Goal: Information Seeking & Learning: Learn about a topic

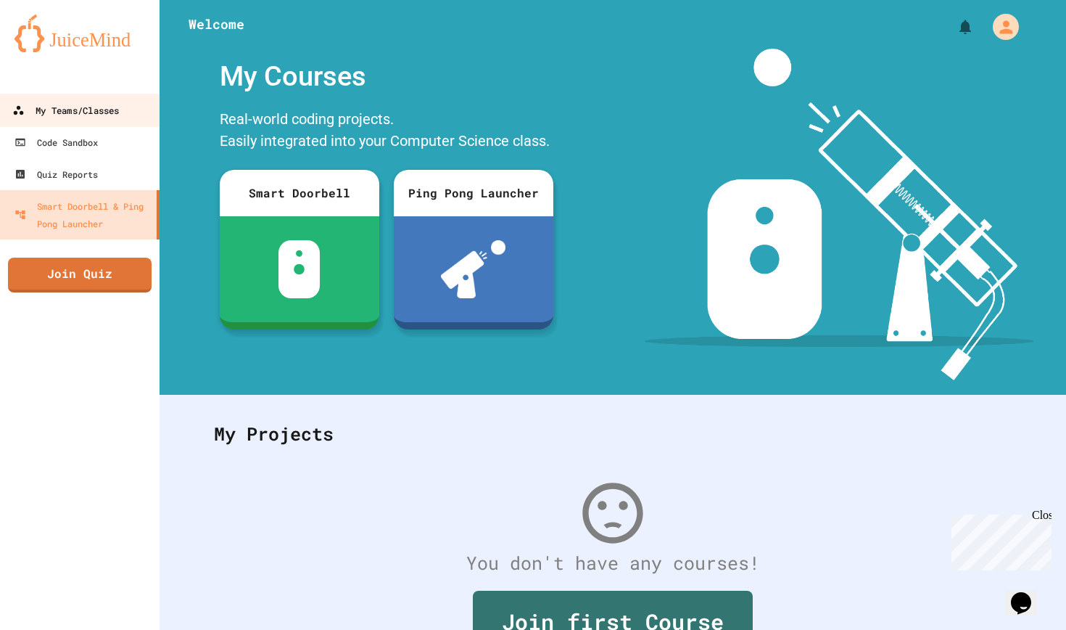
click at [55, 122] on link "My Teams/Classes" at bounding box center [80, 110] width 165 height 33
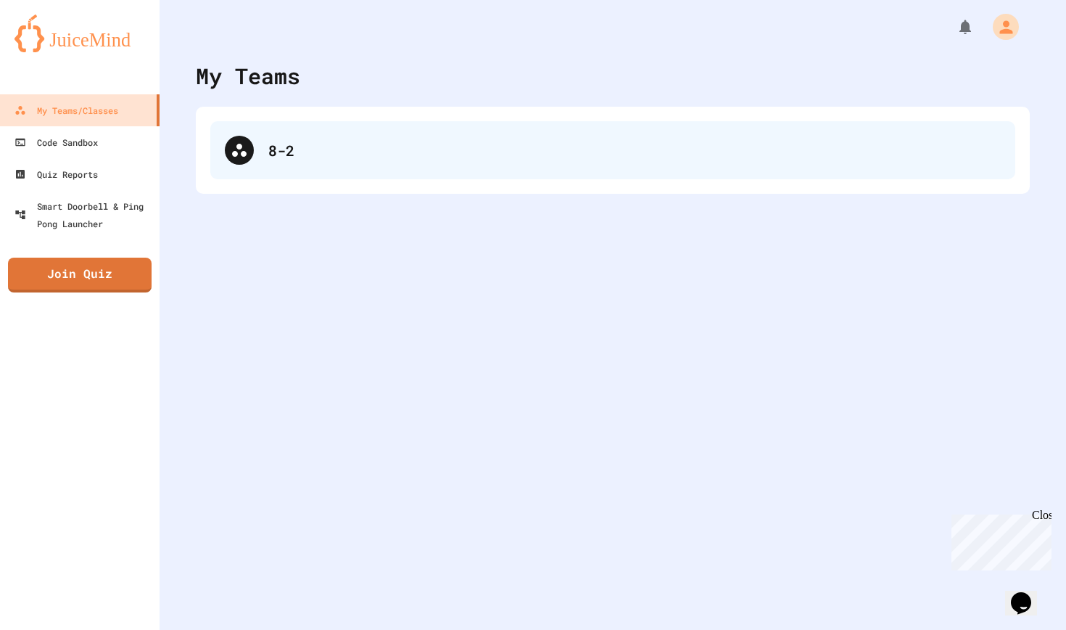
click at [292, 144] on div "8-2" at bounding box center [634, 150] width 732 height 22
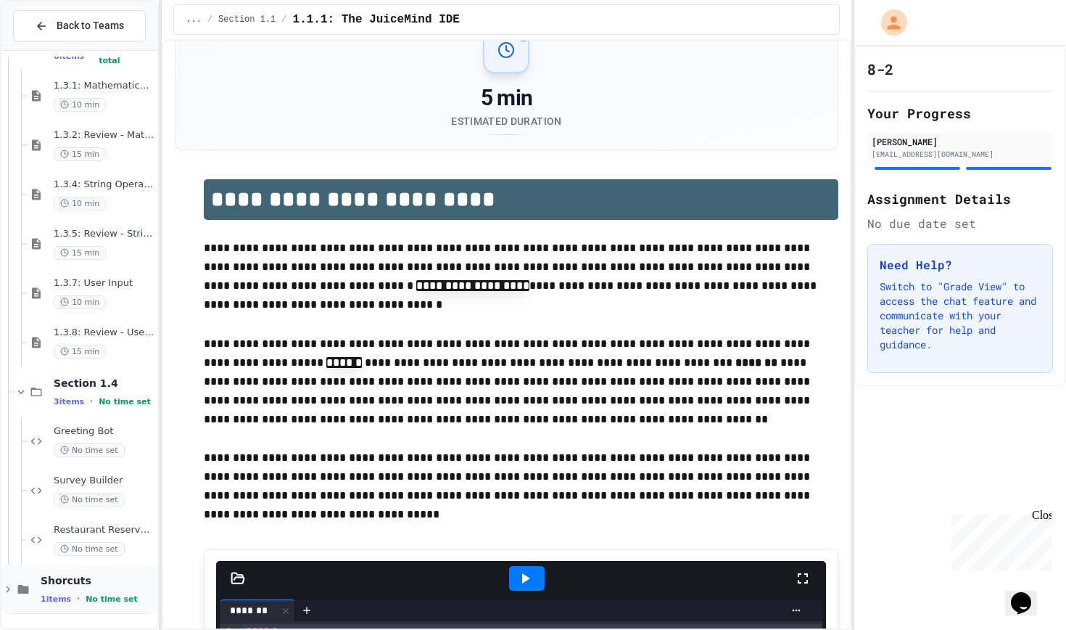
click at [59, 577] on span "Shorcuts" at bounding box center [98, 580] width 114 height 13
click at [52, 587] on div "Shorcuts 1 items • No time set" at bounding box center [98, 589] width 114 height 30
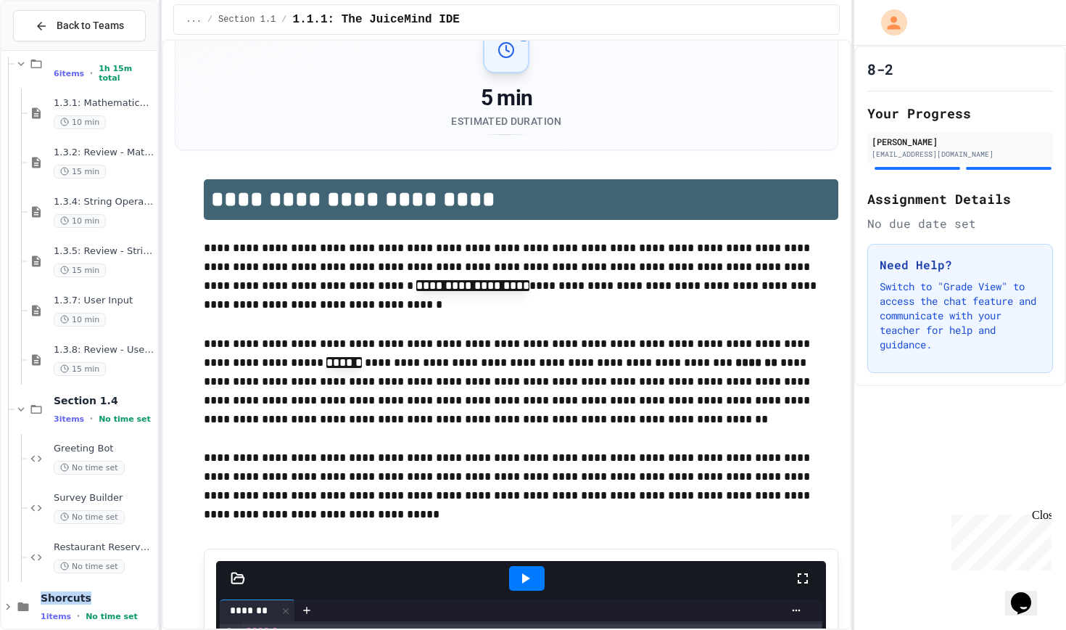
click at [52, 587] on div "Shorcuts 1 items • No time set" at bounding box center [79, 606] width 156 height 49
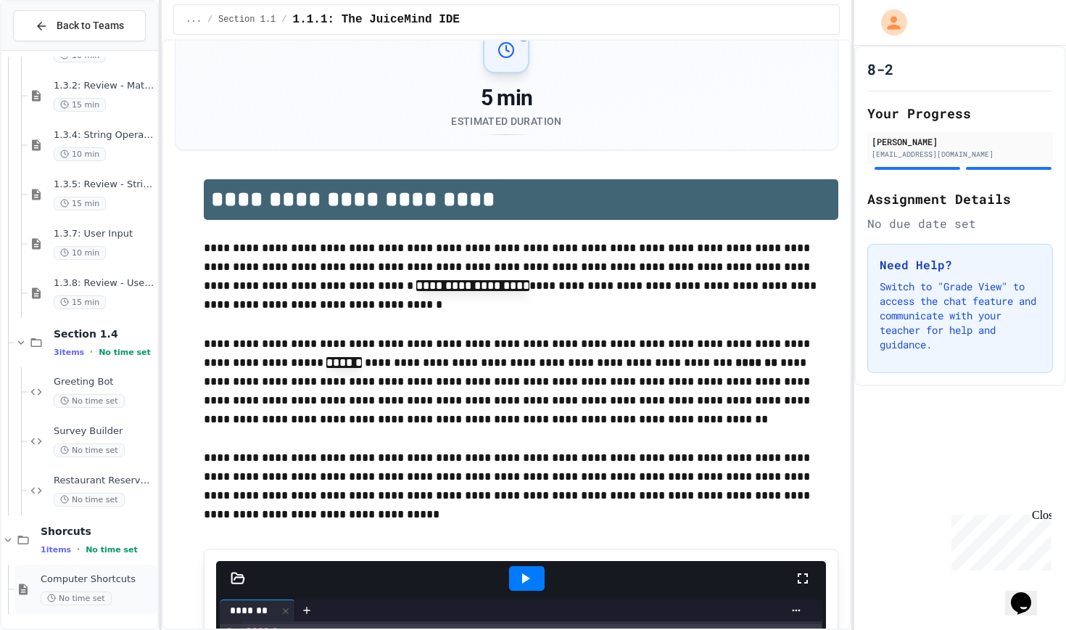
click at [32, 579] on div "Computer Shortcuts No time set" at bounding box center [86, 588] width 143 height 49
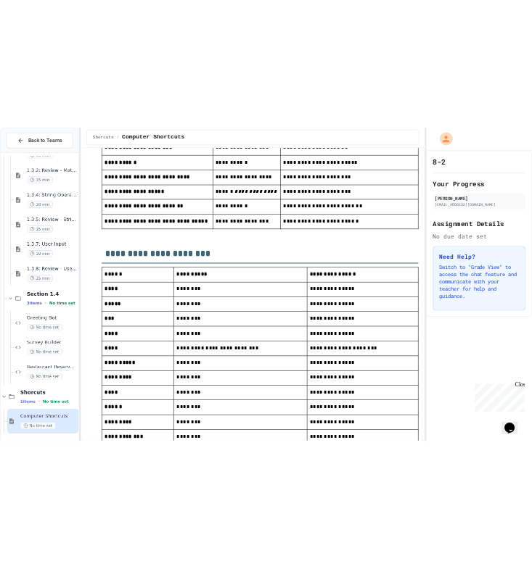
scroll to position [387, 0]
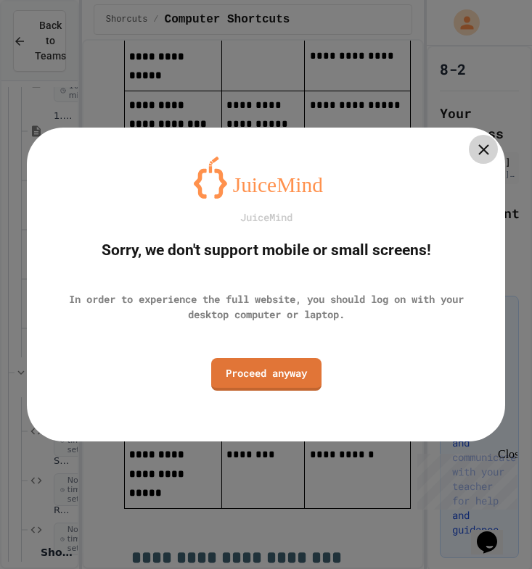
click at [485, 152] on icon at bounding box center [483, 149] width 11 height 11
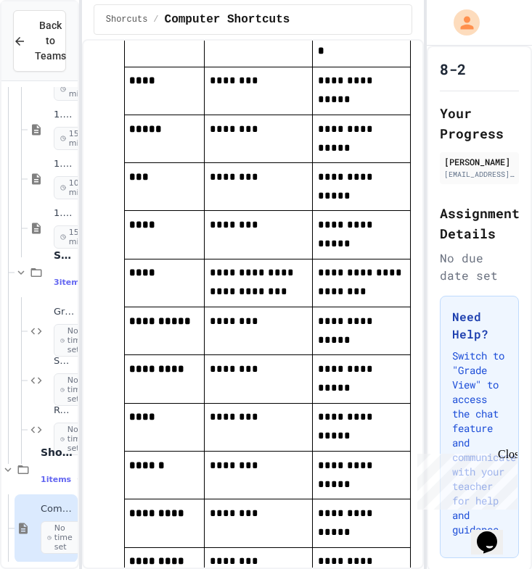
scroll to position [954, 0]
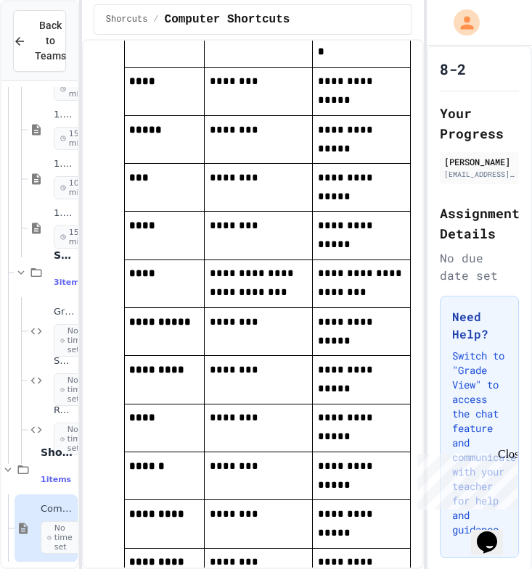
click at [89, 348] on div "**********" at bounding box center [253, 304] width 342 height 530
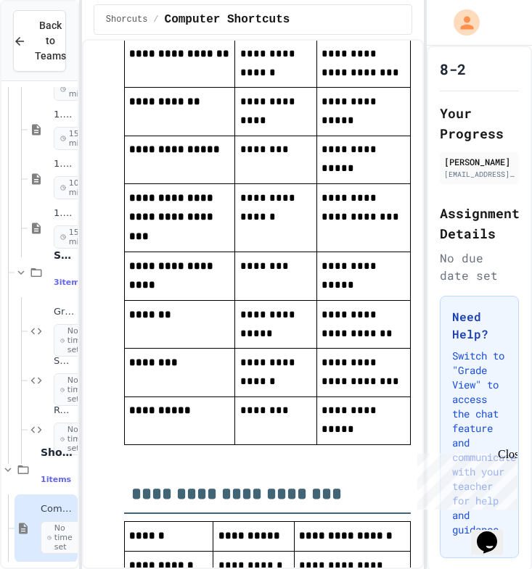
scroll to position [1873, 0]
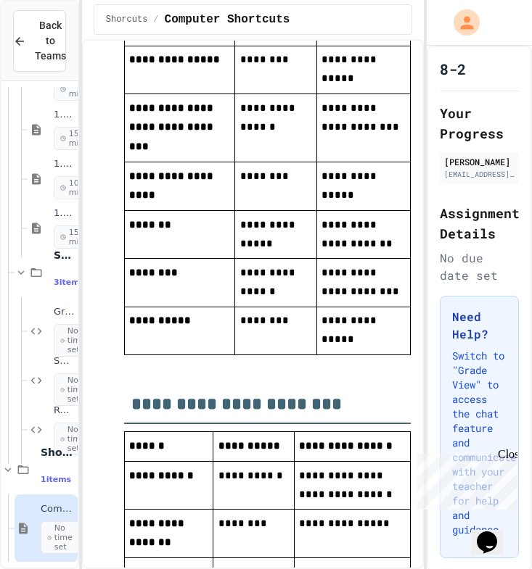
drag, startPoint x: 130, startPoint y: 327, endPoint x: 367, endPoint y: 508, distance: 298.1
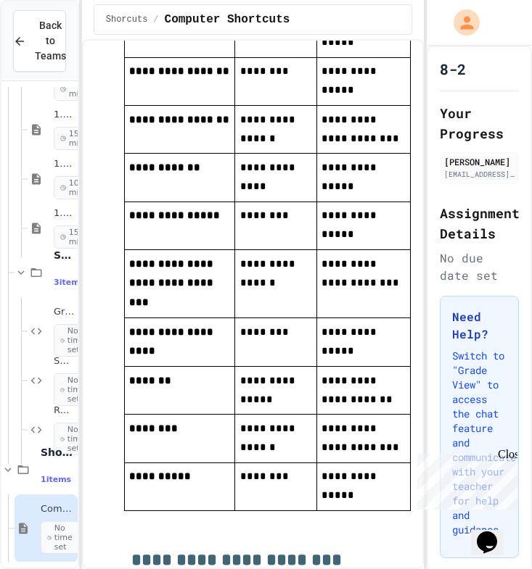
scroll to position [1724, 0]
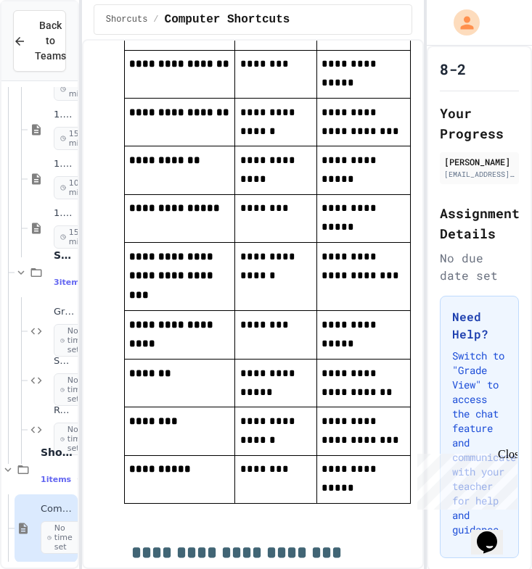
drag, startPoint x: 131, startPoint y: 324, endPoint x: 333, endPoint y: 215, distance: 230.1
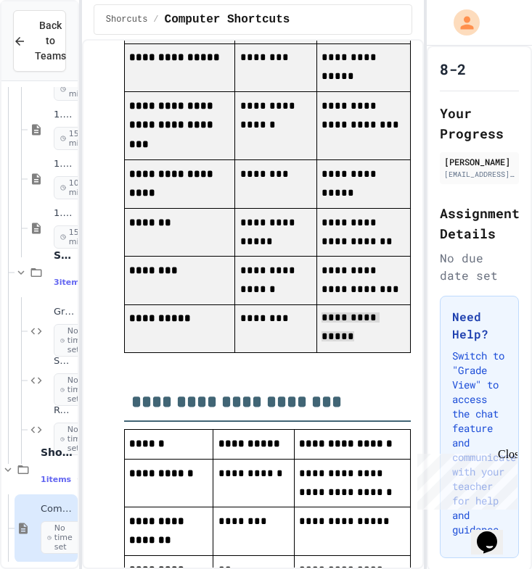
scroll to position [1874, 0]
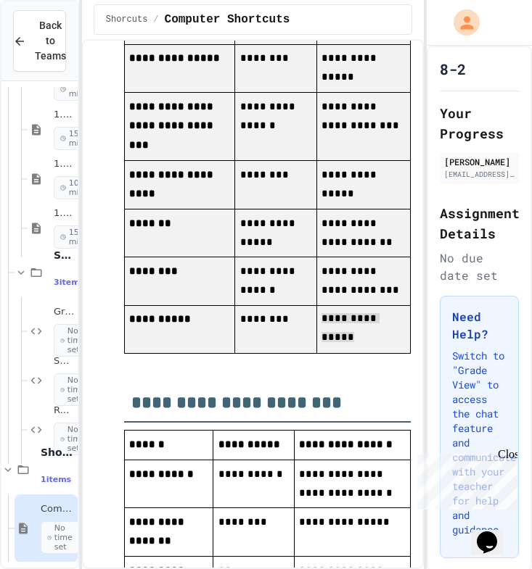
drag, startPoint x: 130, startPoint y: 271, endPoint x: 339, endPoint y: 167, distance: 233.8
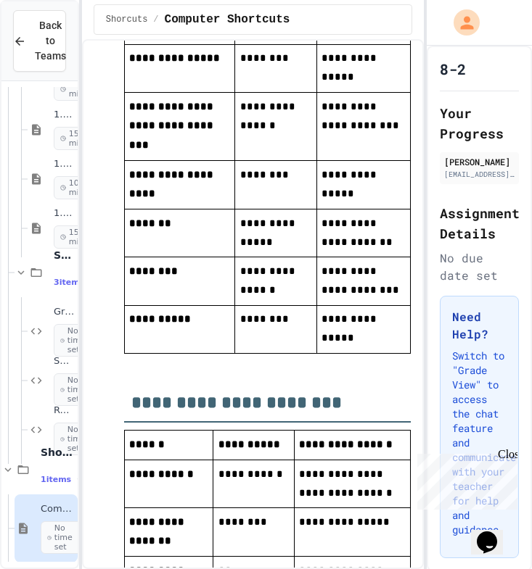
scroll to position [1873, 0]
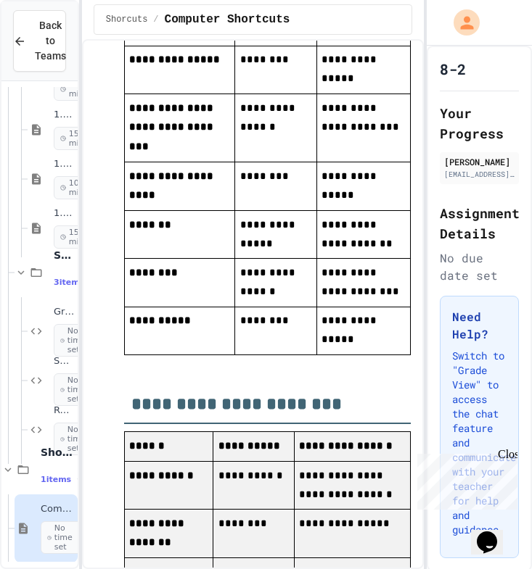
drag, startPoint x: 130, startPoint y: 287, endPoint x: 364, endPoint y: 498, distance: 315.3
